Goal: Task Accomplishment & Management: Manage account settings

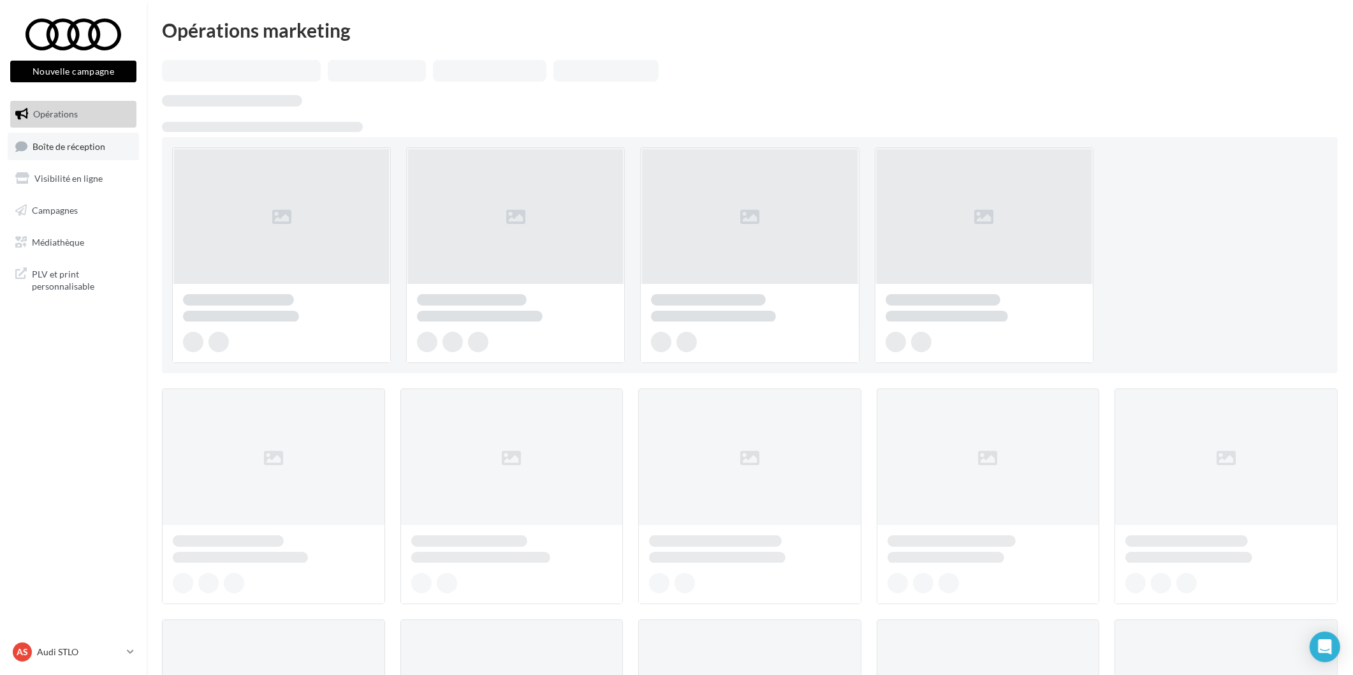
click at [98, 144] on span "Boîte de réception" at bounding box center [69, 145] width 73 height 11
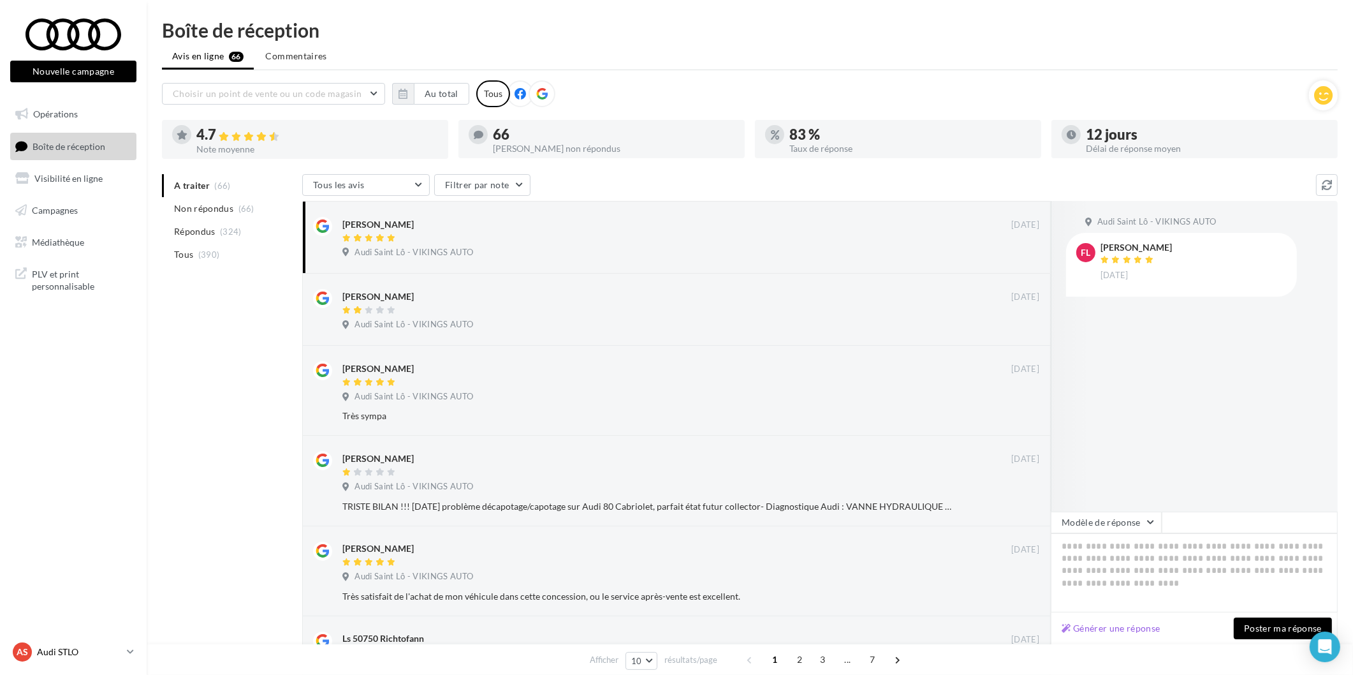
click at [90, 649] on p "Audi STLO" at bounding box center [79, 651] width 85 height 13
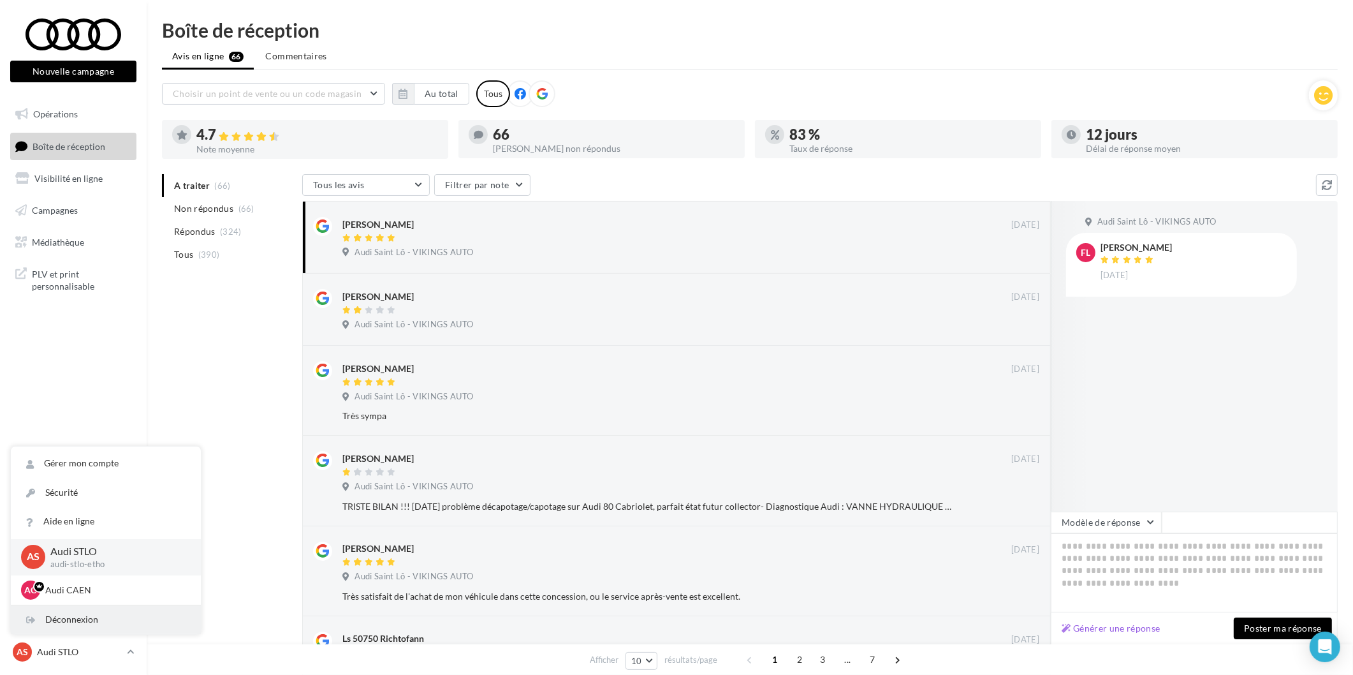
click at [98, 622] on div "Déconnexion" at bounding box center [106, 619] width 190 height 29
